Goal: Book appointment/travel/reservation

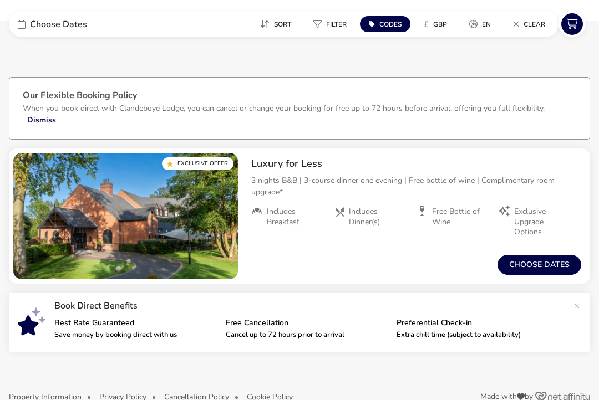
scroll to position [13, 0]
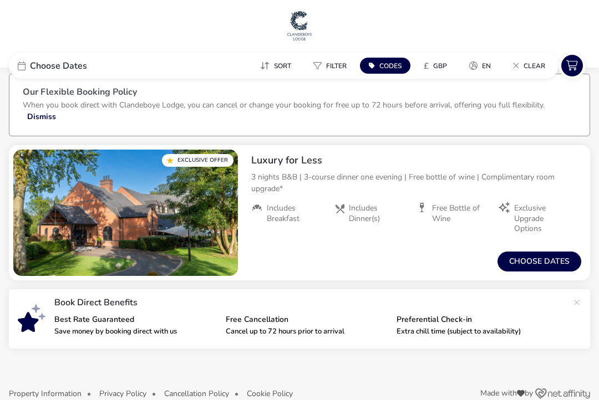
click at [540, 262] on button "Choose dates" at bounding box center [539, 262] width 84 height 20
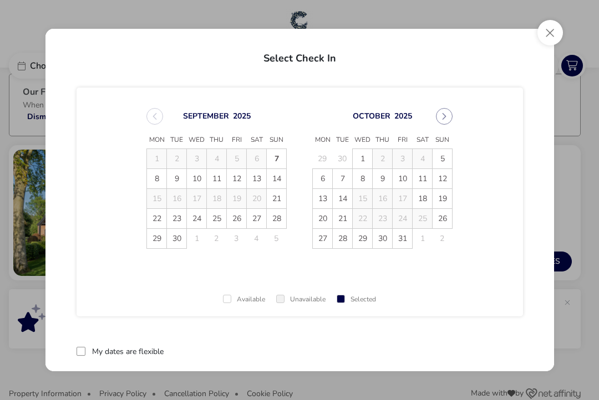
click at [448, 115] on button "Next Month" at bounding box center [444, 116] width 17 height 17
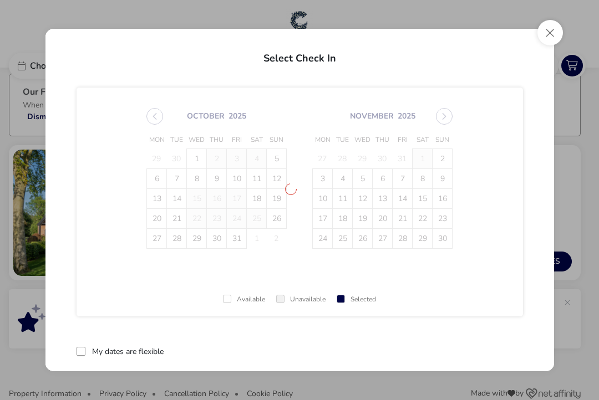
click at [448, 115] on span "[DATE] Mon Tue Wed Thu Fri Sat Sun 29 30 1 2 3 4 5 6 7 8 9 10 11 12 13 14 15 16…" at bounding box center [299, 178] width 326 height 167
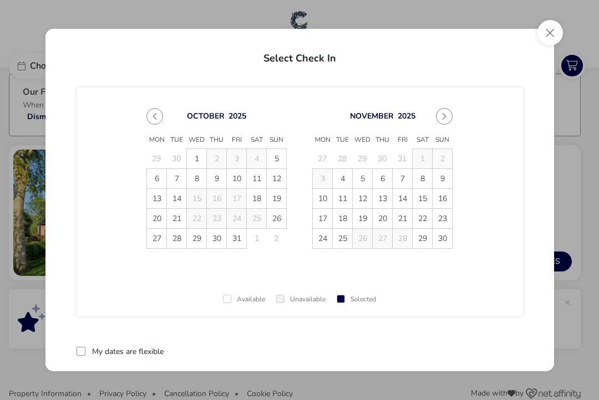
click at [447, 119] on icon "Next Month" at bounding box center [444, 117] width 8 height 8
click at [444, 118] on icon "Next Month" at bounding box center [444, 116] width 4 height 7
click at [240, 201] on span "19" at bounding box center [236, 198] width 19 height 19
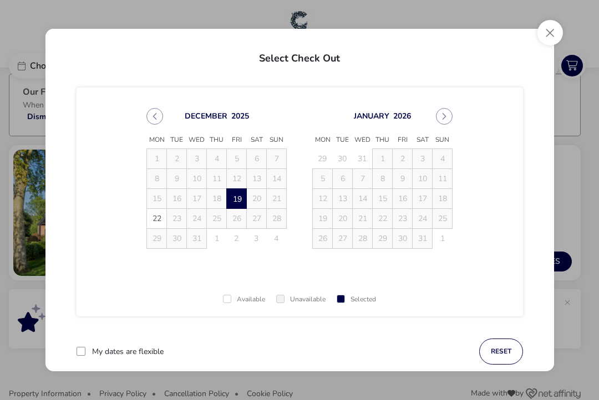
click at [279, 202] on td "21" at bounding box center [277, 199] width 20 height 20
click at [161, 221] on span "22" at bounding box center [156, 218] width 19 height 19
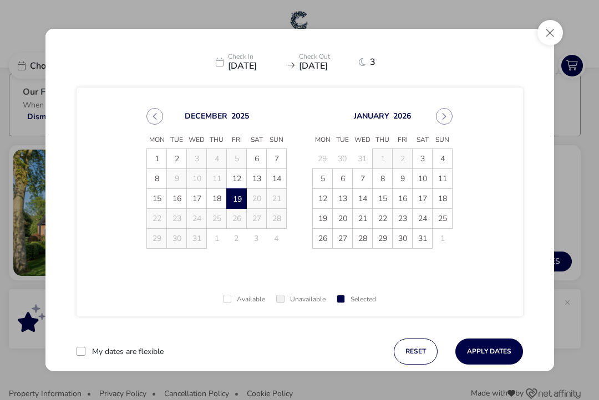
click at [489, 350] on button "Apply Dates" at bounding box center [489, 352] width 68 height 26
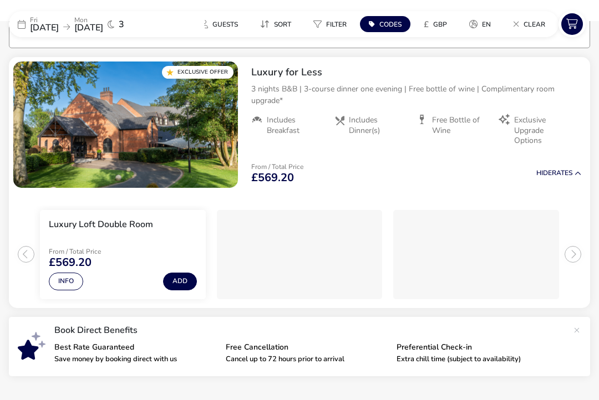
scroll to position [103, 0]
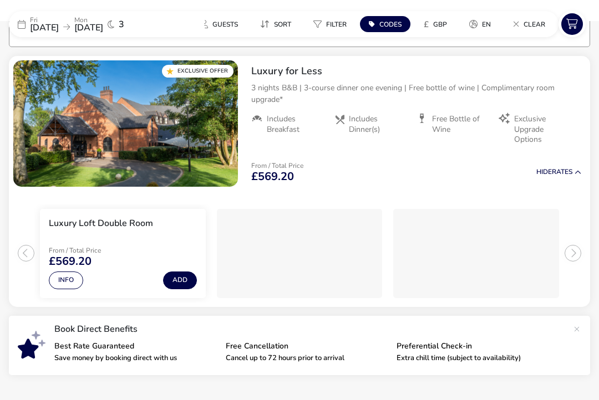
click at [103, 26] on span "[DATE]" at bounding box center [88, 28] width 29 height 12
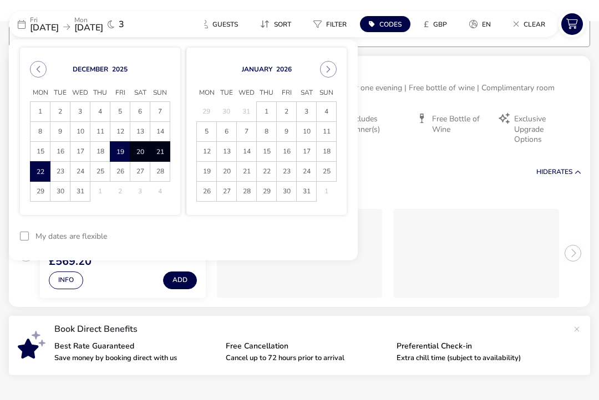
click at [123, 148] on span "19" at bounding box center [120, 151] width 18 height 19
click at [163, 153] on span "21" at bounding box center [160, 151] width 18 height 19
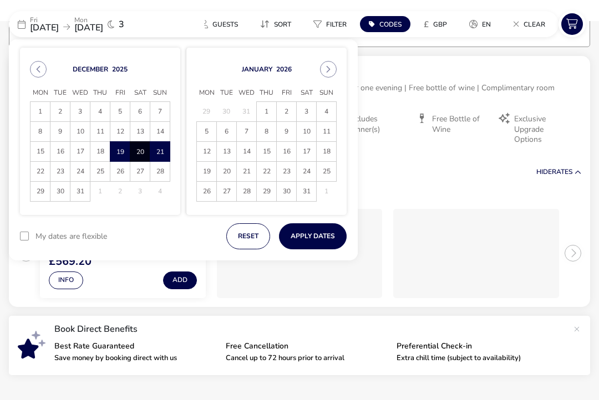
click at [326, 237] on button "Apply Dates" at bounding box center [313, 236] width 68 height 26
